Goal: Task Accomplishment & Management: Complete application form

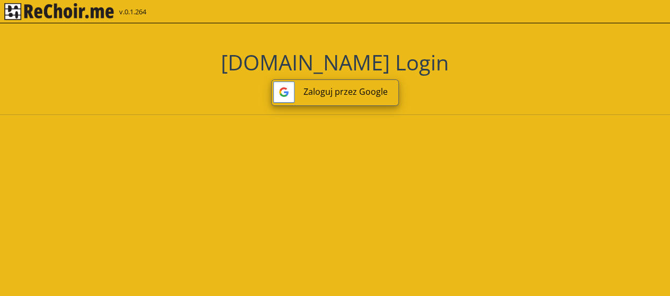
click at [340, 97] on button "Zaloguj przez Google" at bounding box center [335, 92] width 128 height 26
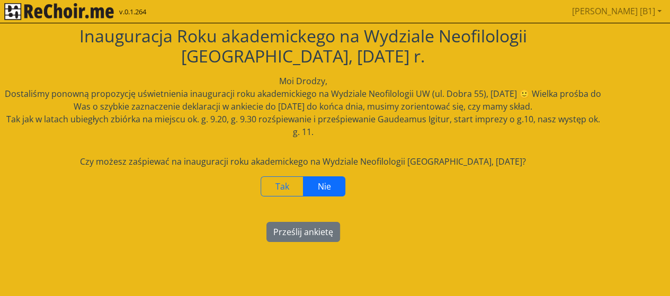
click at [325, 186] on span "Nie" at bounding box center [324, 187] width 13 height 12
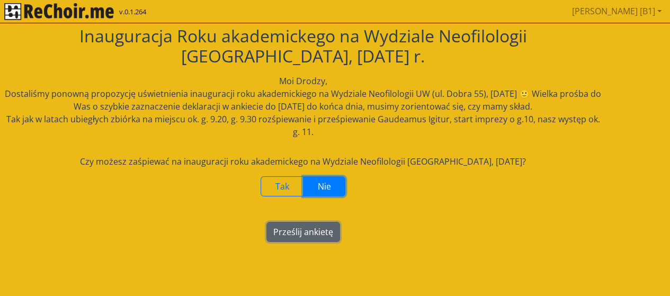
click at [304, 233] on button "Prześlij ankietę" at bounding box center [303, 232] width 74 height 20
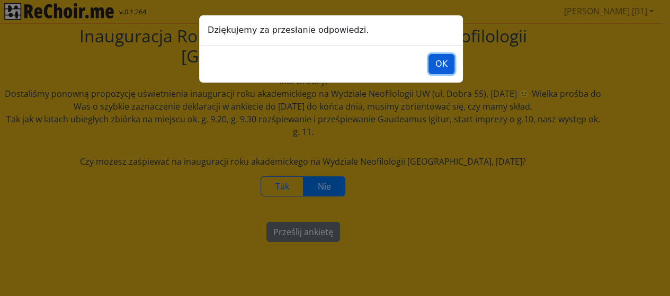
click at [446, 68] on button "OK" at bounding box center [441, 64] width 26 height 20
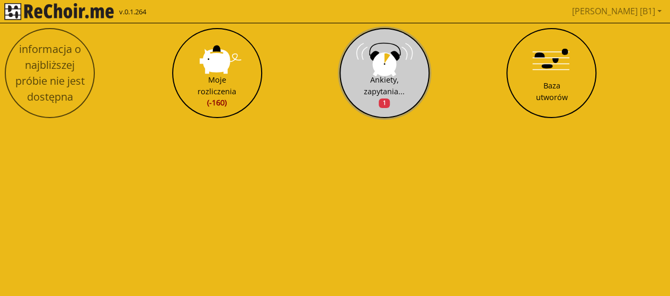
click at [403, 96] on div "Ankiety, zapytania... 1" at bounding box center [384, 91] width 41 height 34
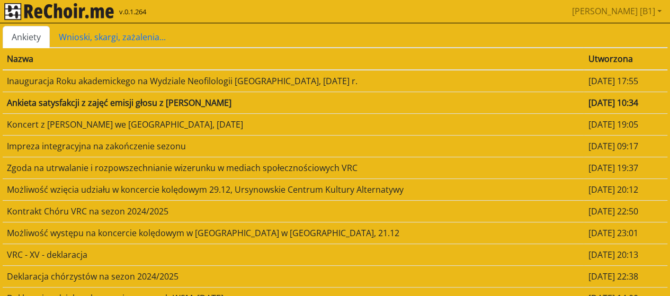
click at [181, 104] on td "Ankieta satysfakcji z zajęć emisji głosu z [PERSON_NAME]" at bounding box center [293, 103] width 581 height 22
